Goal: Task Accomplishment & Management: Manage account settings

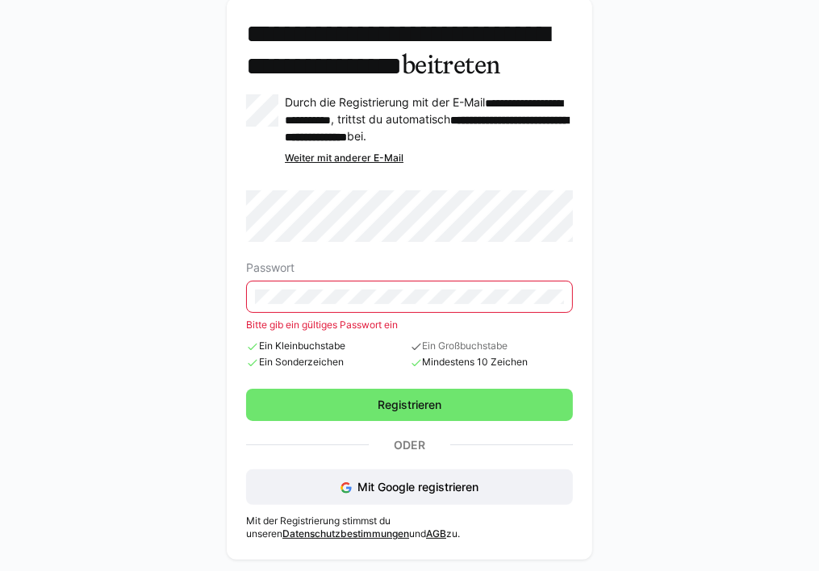
scroll to position [103, 0]
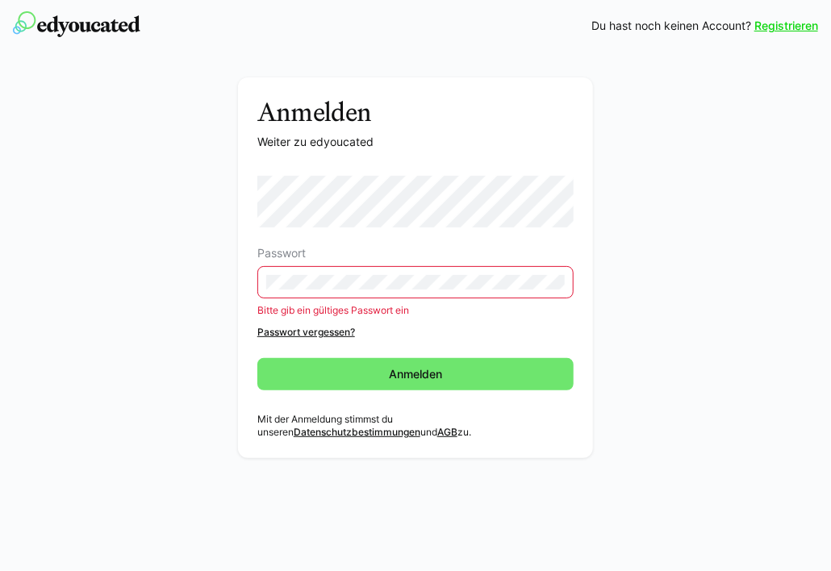
click at [384, 451] on div "Registrieren Du hast noch keinen Account? Registrieren Anmelden Weiter zu edyou…" at bounding box center [415, 285] width 831 height 571
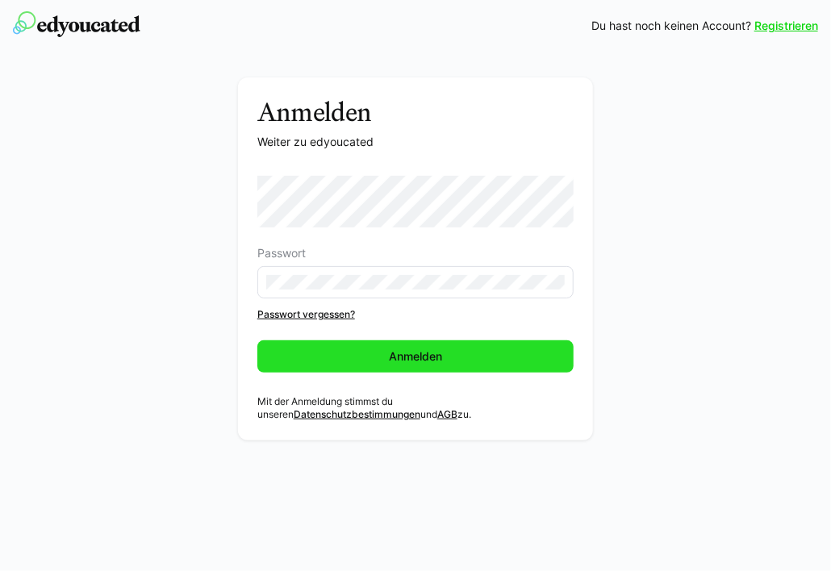
click at [449, 371] on span "Anmelden" at bounding box center [415, 357] width 316 height 32
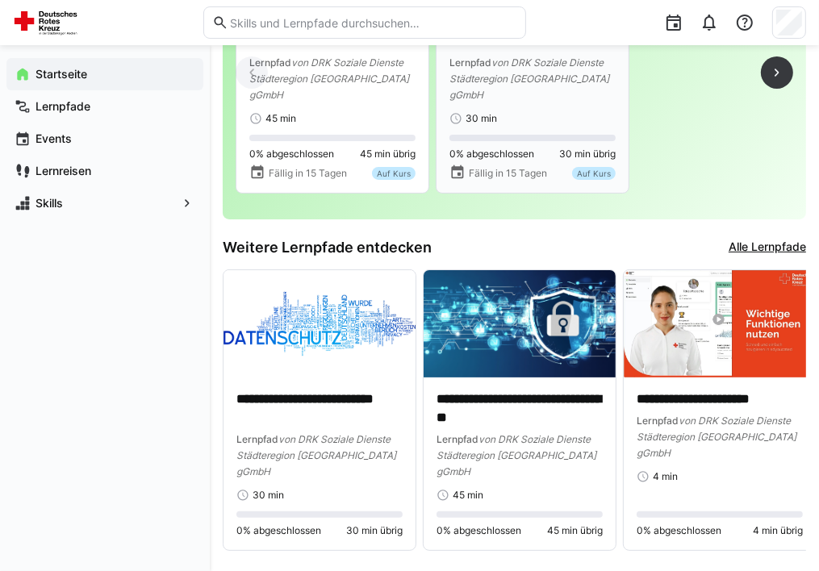
scroll to position [189, 0]
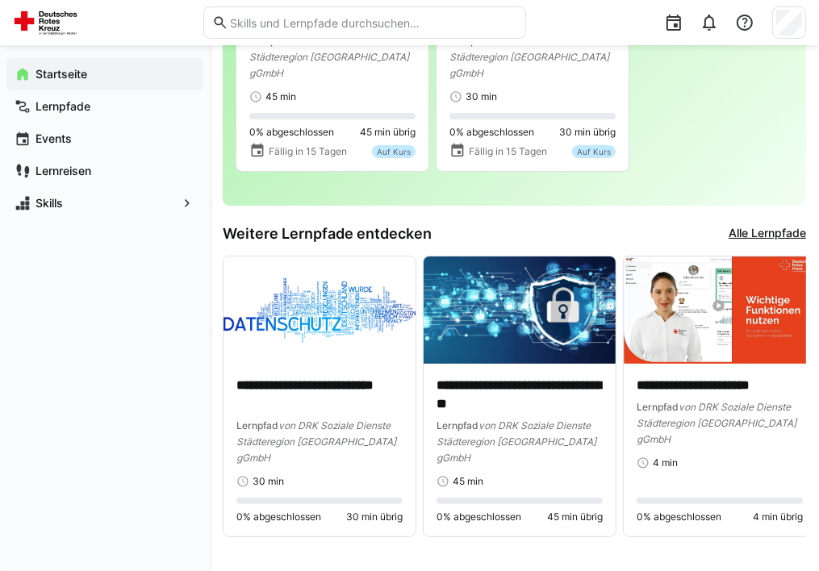
click at [0, 0] on div "Team-Rangliste" at bounding box center [0, 0] width 0 height 0
click at [0, 0] on div at bounding box center [0, 0] width 0 height 0
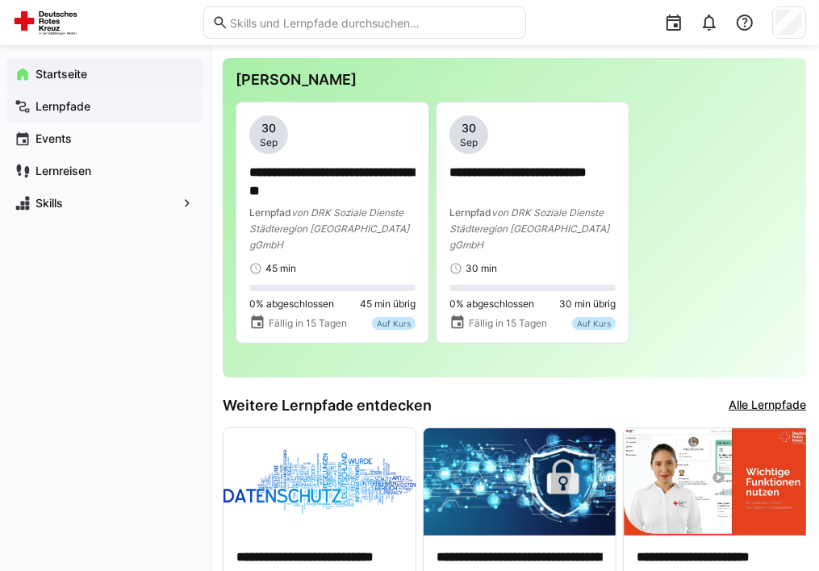
click at [98, 109] on span "Lernpfade" at bounding box center [114, 106] width 162 height 16
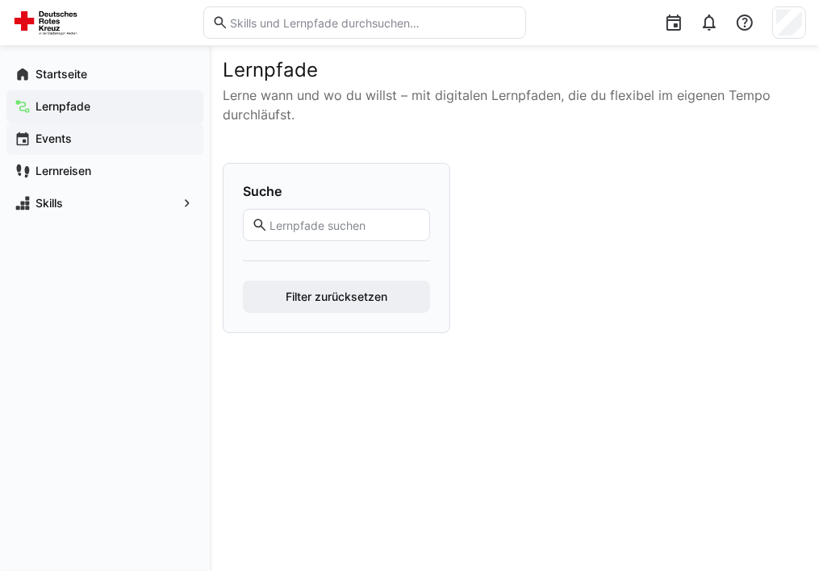
click at [81, 144] on span "Events" at bounding box center [114, 139] width 162 height 16
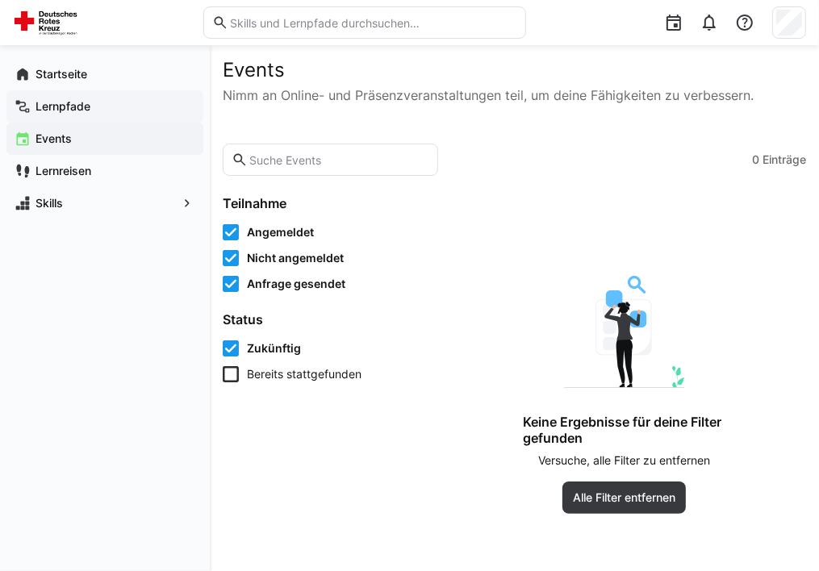
click at [113, 106] on span "Lernpfade" at bounding box center [114, 106] width 162 height 16
